Goal: Find specific page/section: Find specific page/section

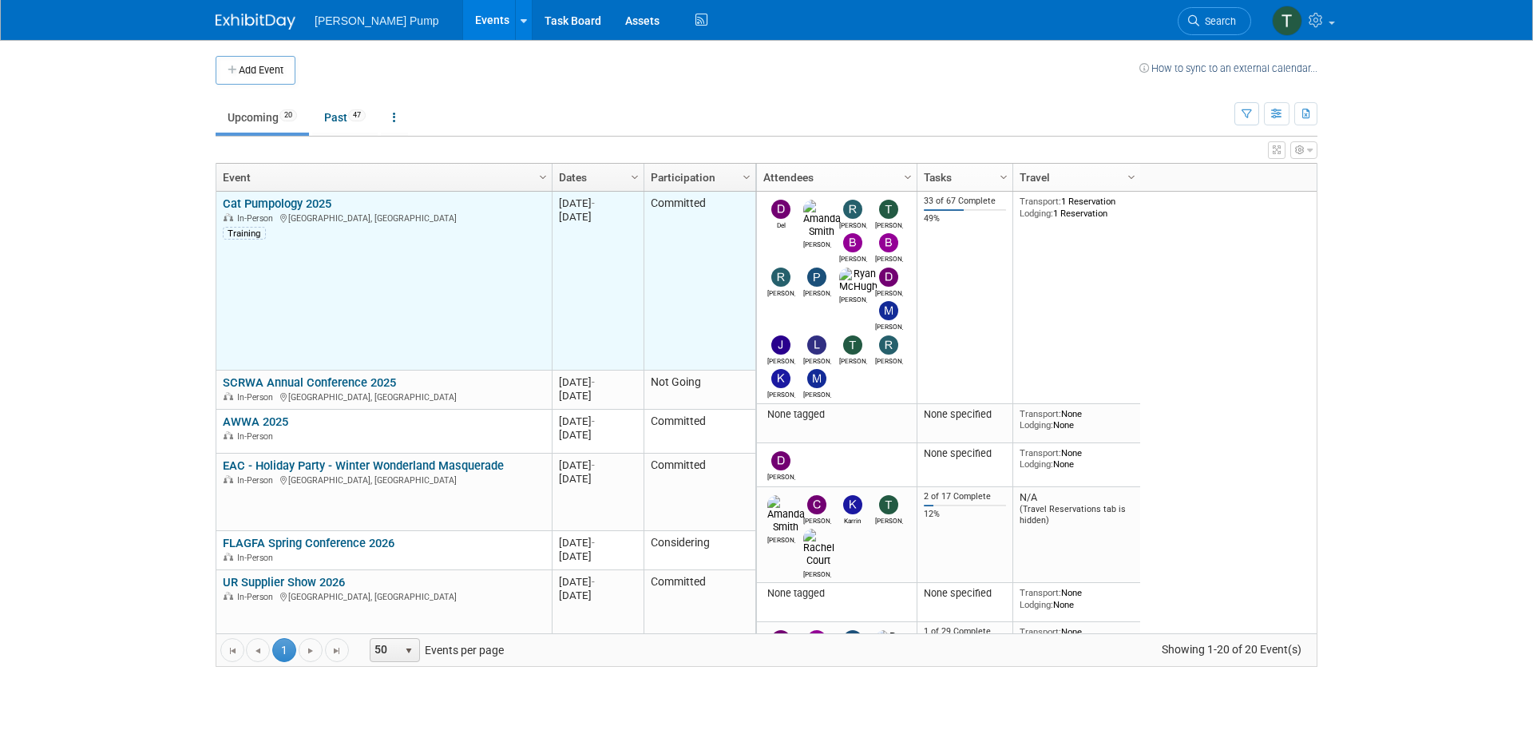
click at [297, 204] on link "Cat Pumpology 2025" at bounding box center [277, 203] width 109 height 14
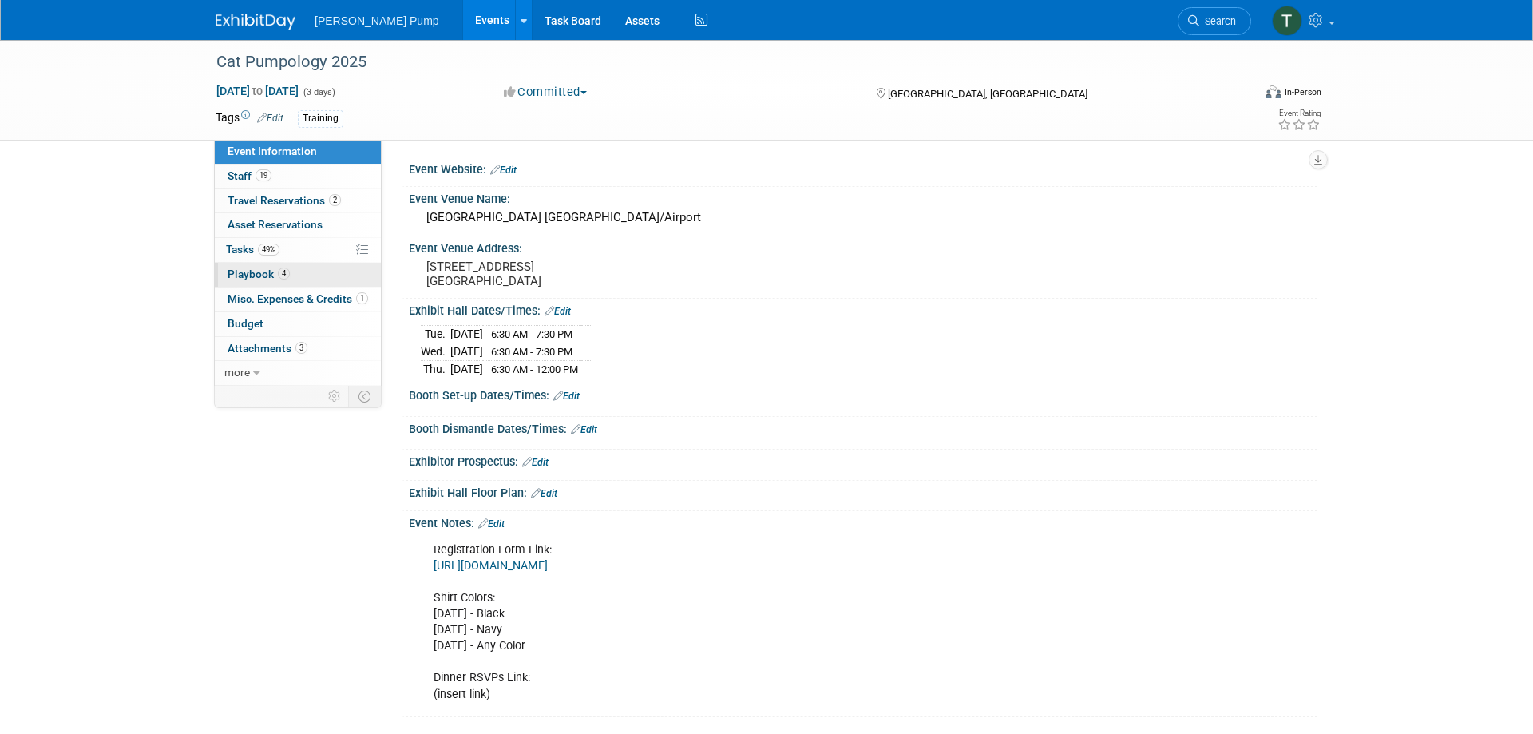
click at [246, 283] on link "4 Playbook 4" at bounding box center [298, 275] width 166 height 24
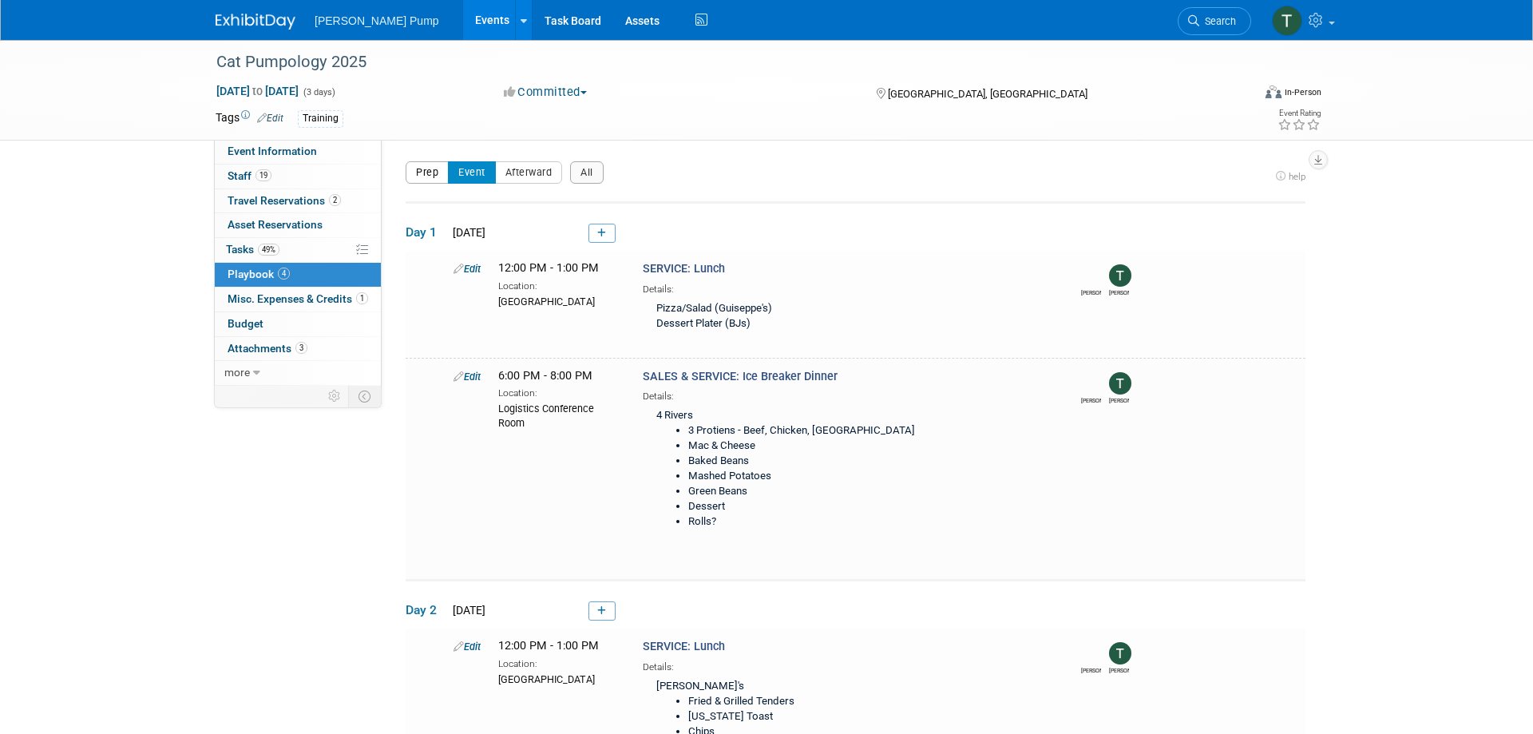
click at [432, 171] on button "Prep" at bounding box center [427, 172] width 43 height 22
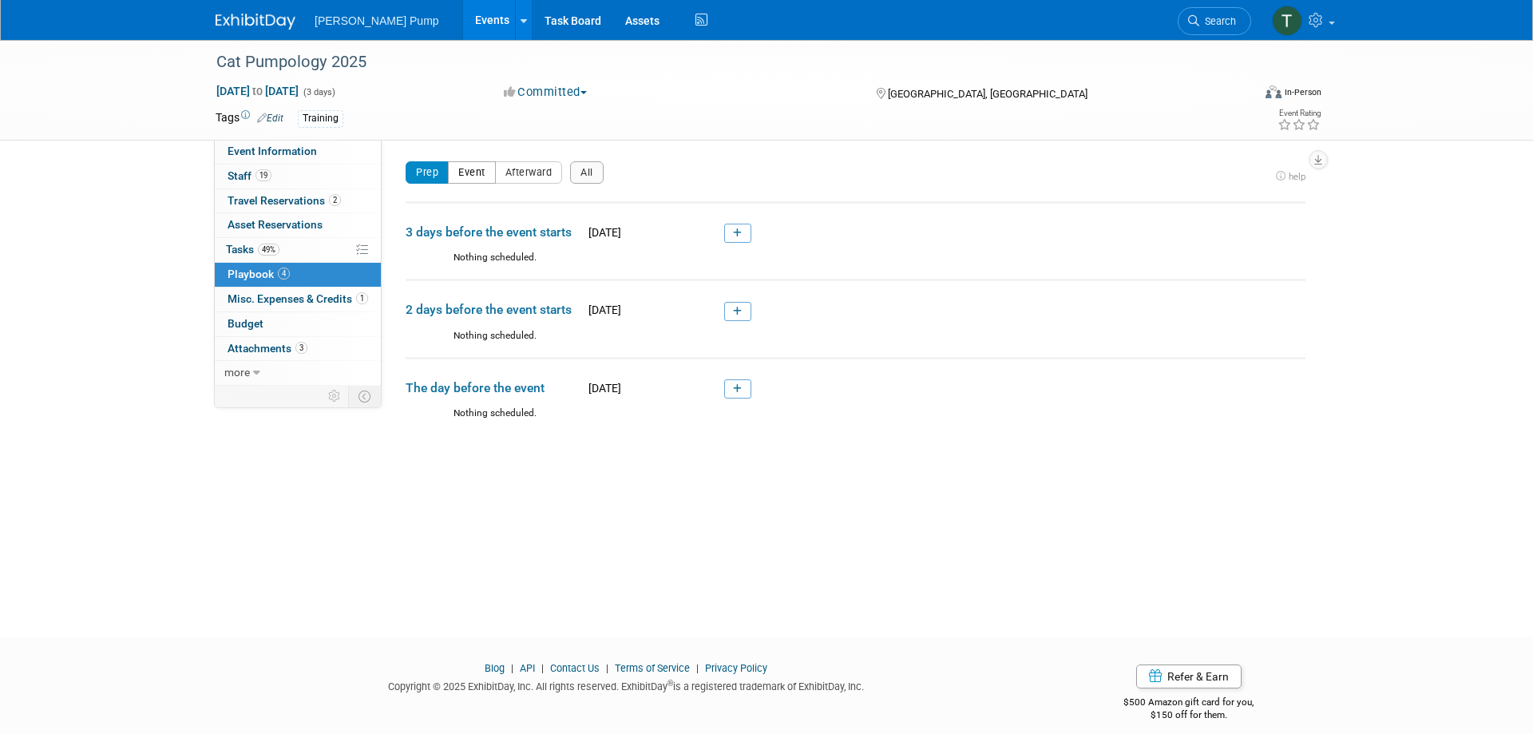
click at [485, 171] on button "Event" at bounding box center [472, 172] width 48 height 22
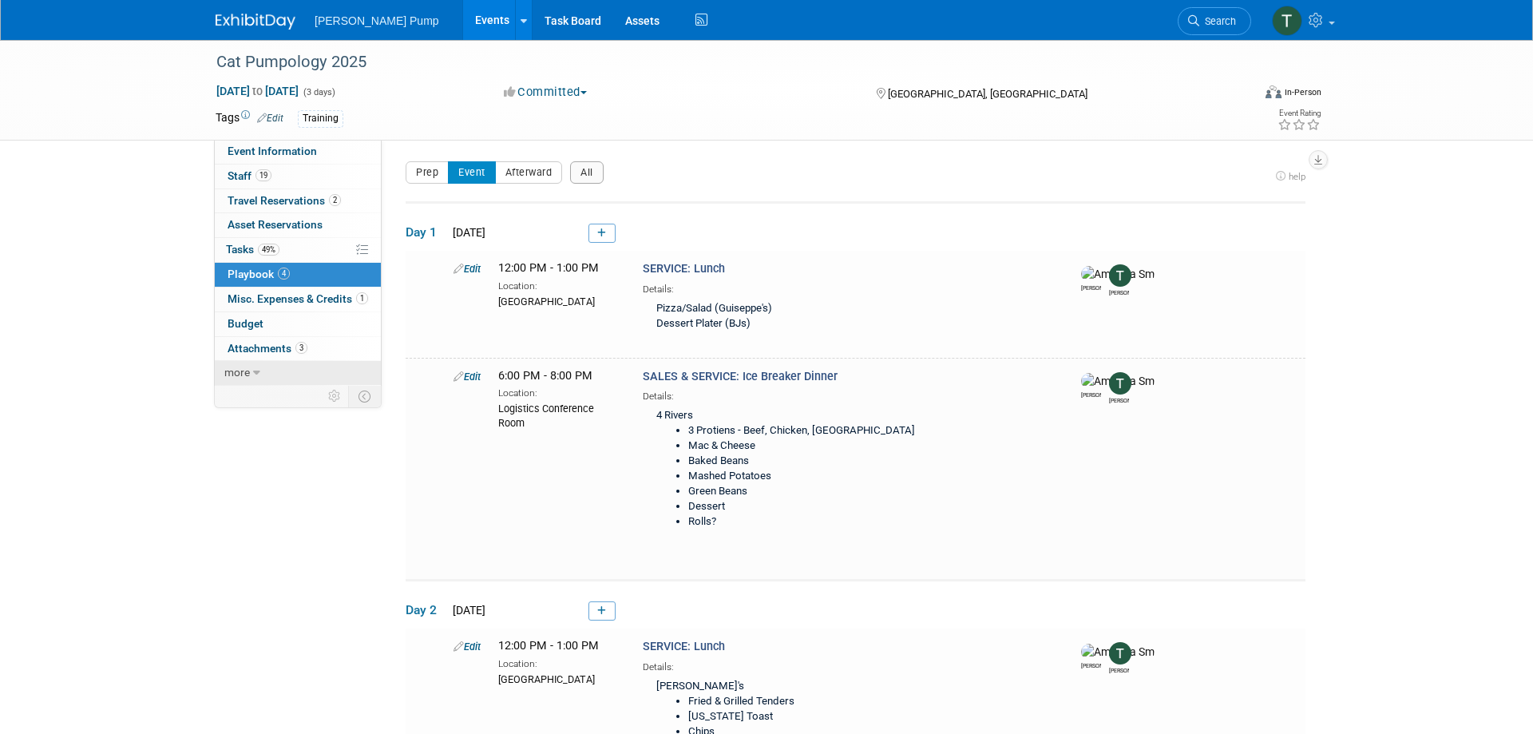
click at [256, 375] on icon at bounding box center [256, 372] width 7 height 11
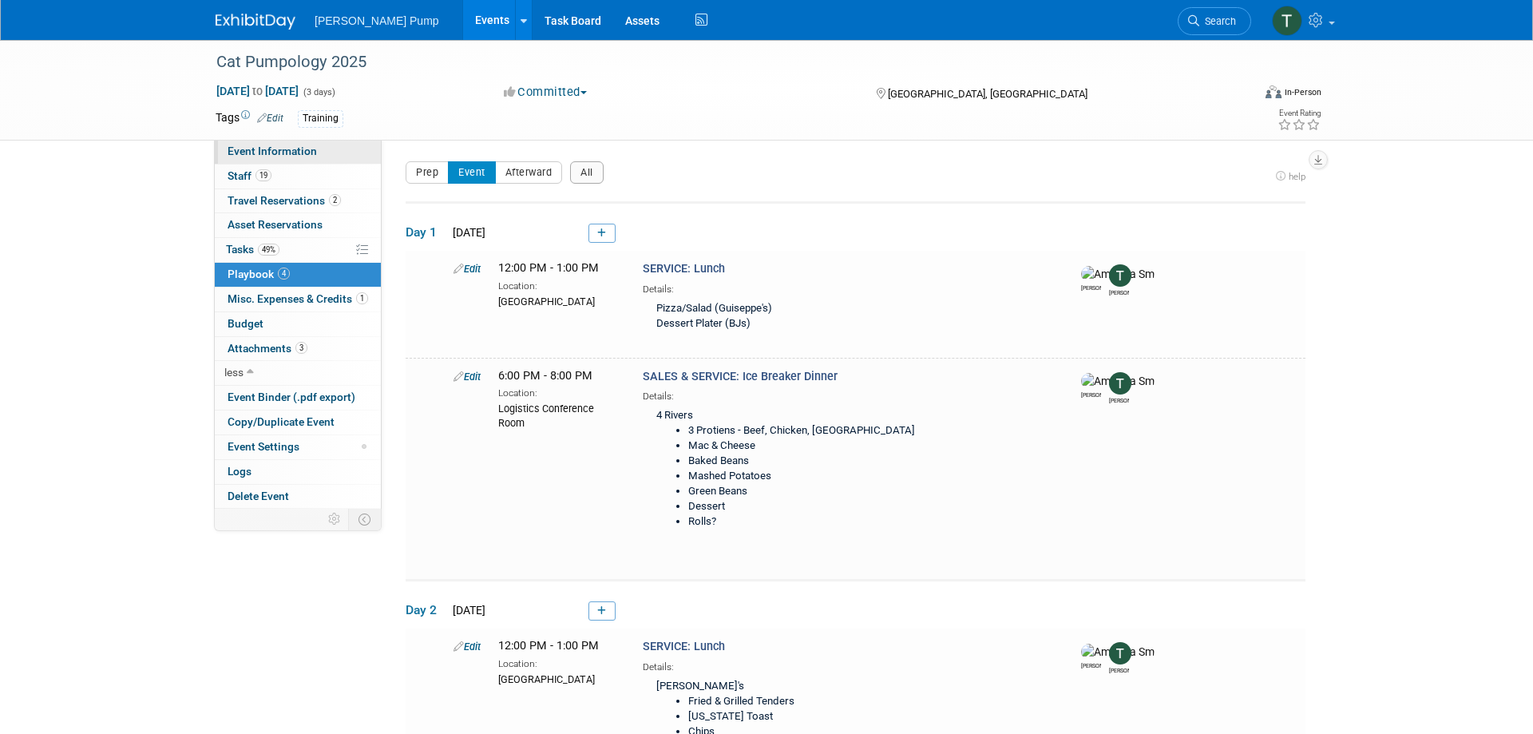
click at [297, 151] on span "Event Information" at bounding box center [272, 151] width 89 height 13
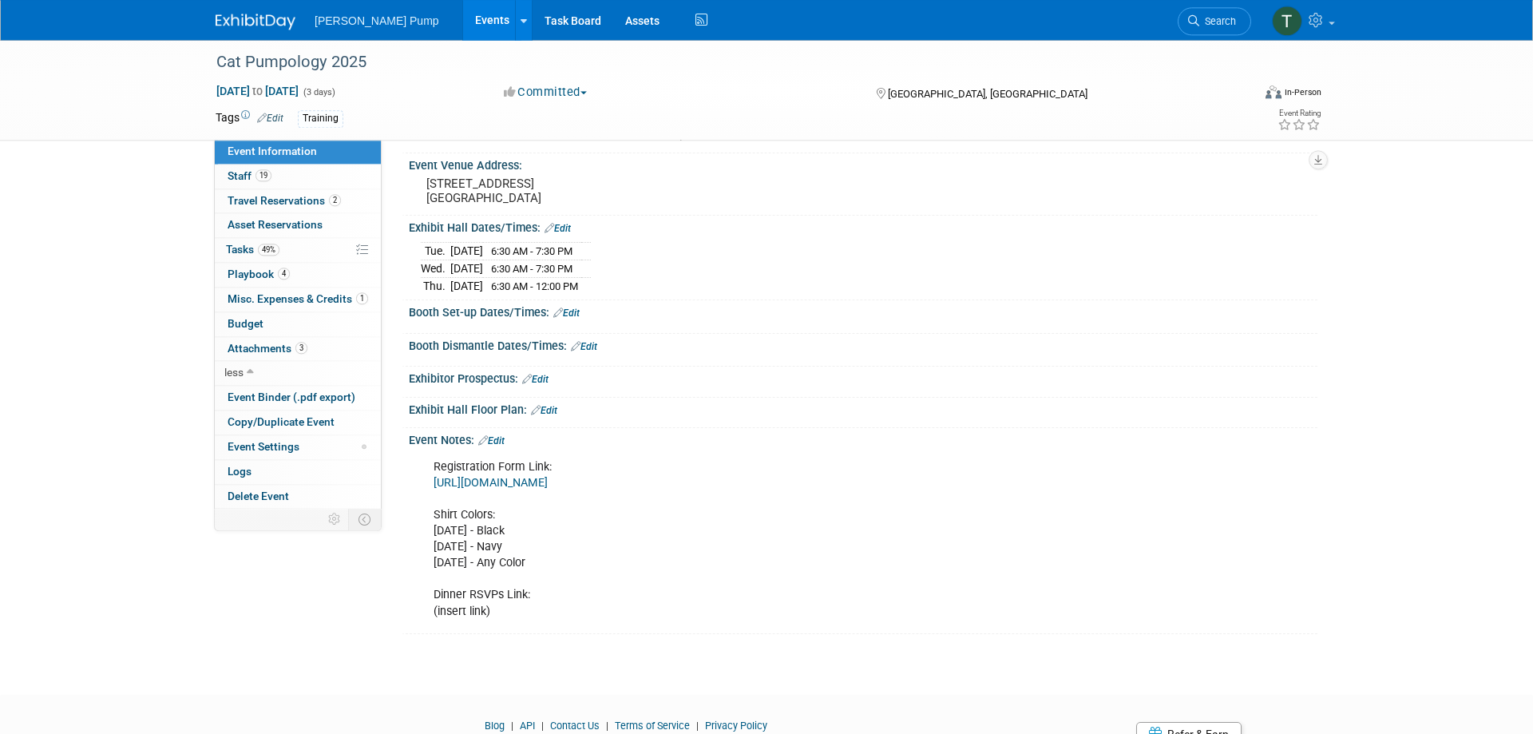
scroll to position [154, 0]
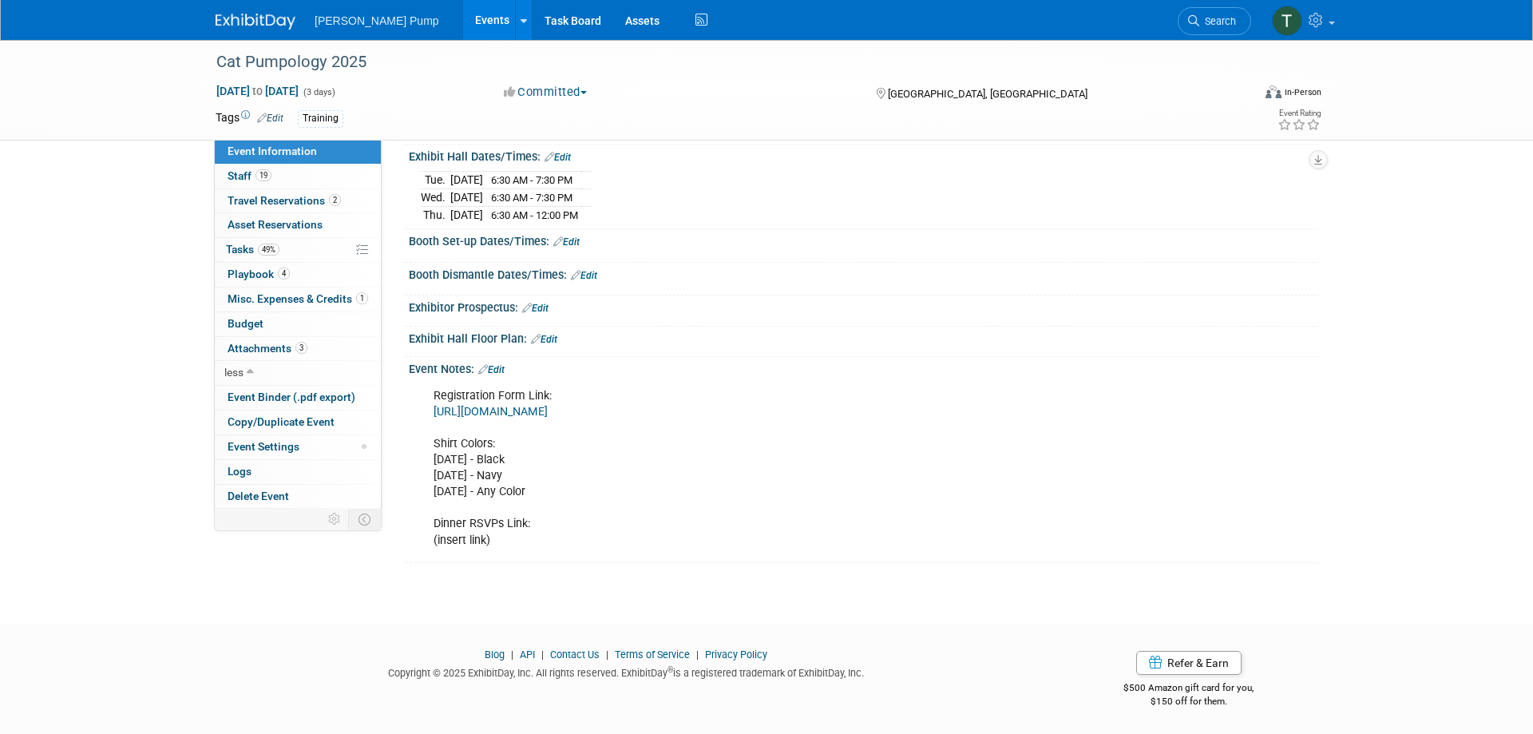
click at [548, 413] on link "https://docs.google.com/spreadsheets/d/1F5aeDXCvskBUoCl8osifMppLf7ZovcyBcaisutv…" at bounding box center [491, 412] width 114 height 14
click at [260, 351] on span "Attachments 3" at bounding box center [268, 348] width 80 height 13
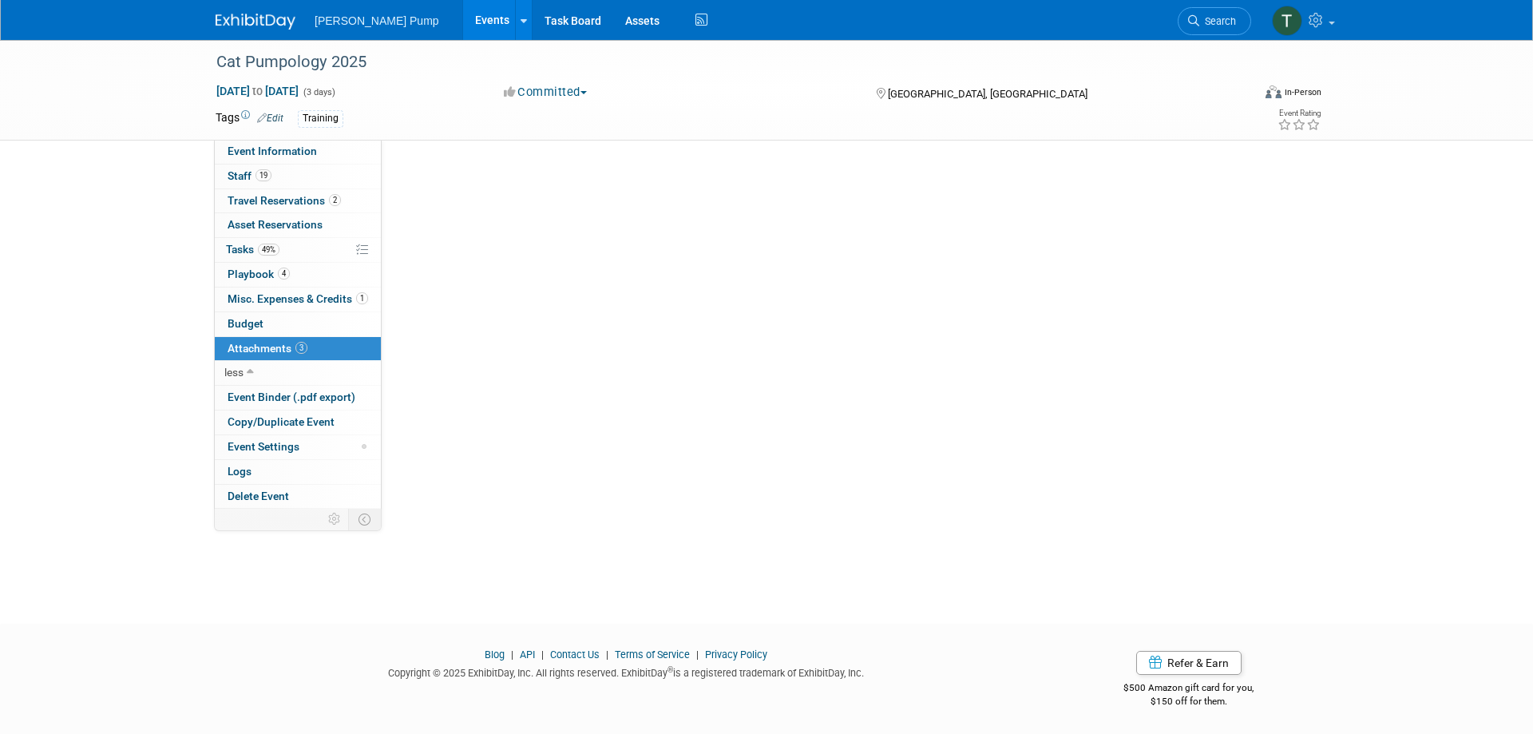
scroll to position [0, 0]
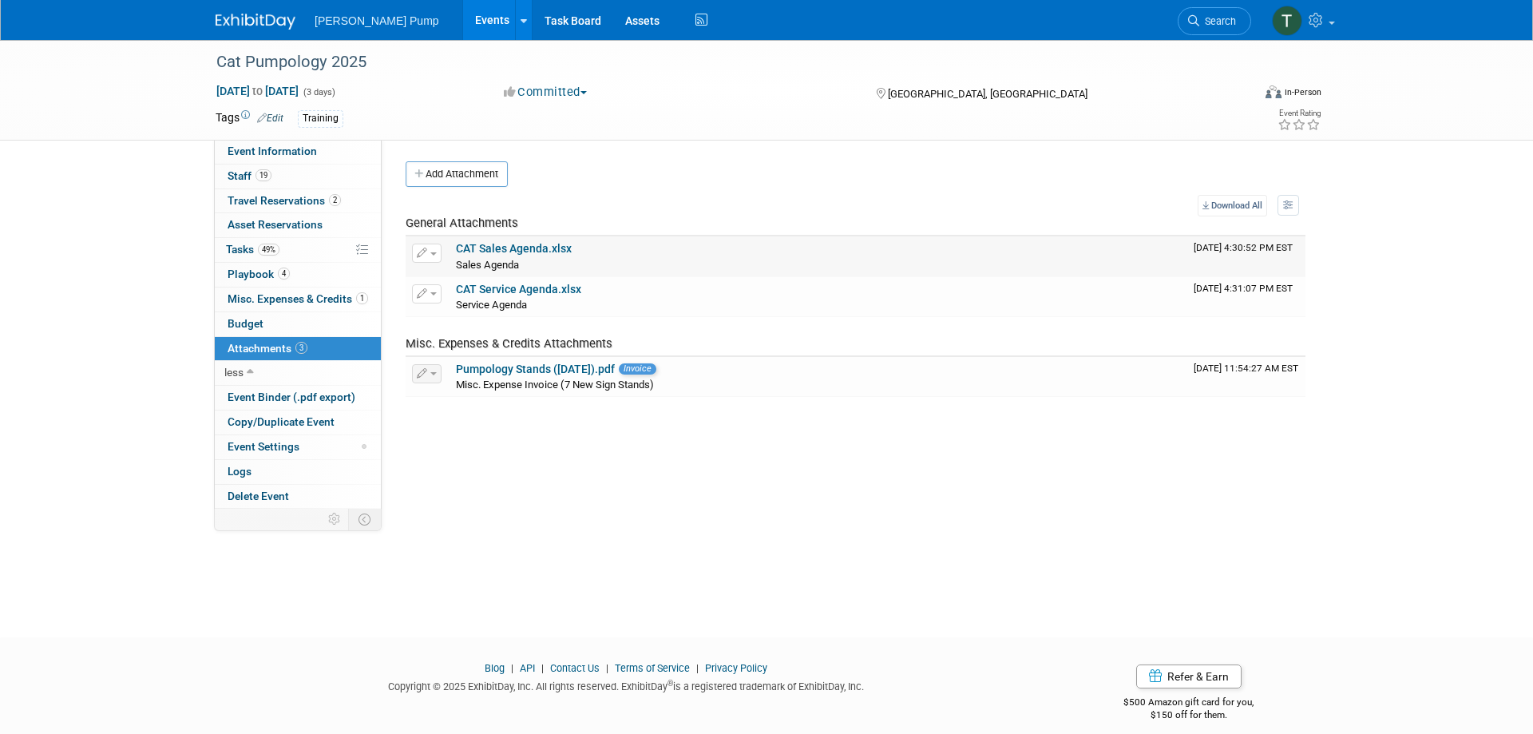
click at [482, 246] on link "CAT Sales Agenda.xlsx" at bounding box center [514, 248] width 116 height 13
click at [463, 12] on link "Events" at bounding box center [492, 20] width 58 height 40
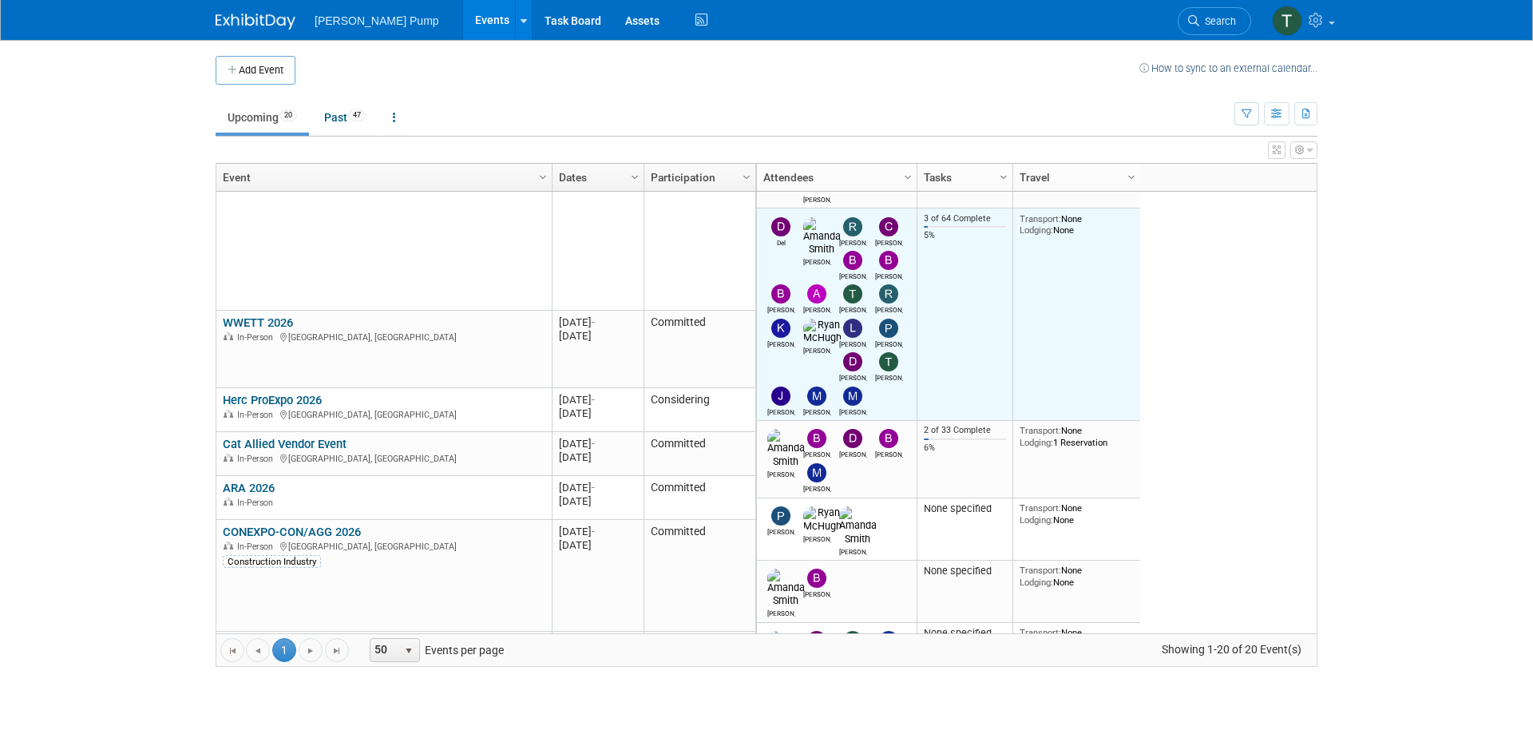
scroll to position [575, 0]
